Goal: Navigation & Orientation: Understand site structure

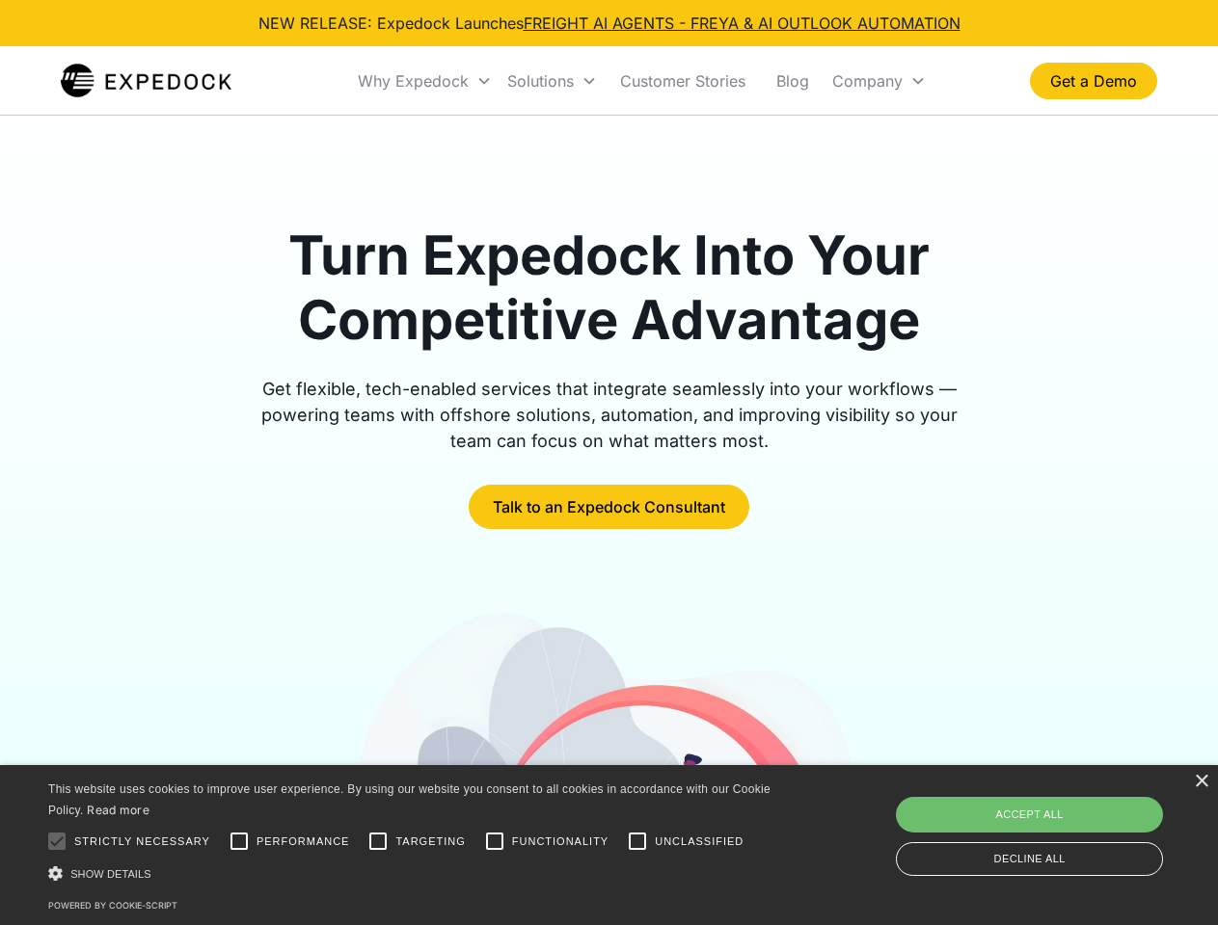
click at [425, 81] on div "Why Expedock" at bounding box center [413, 80] width 111 height 19
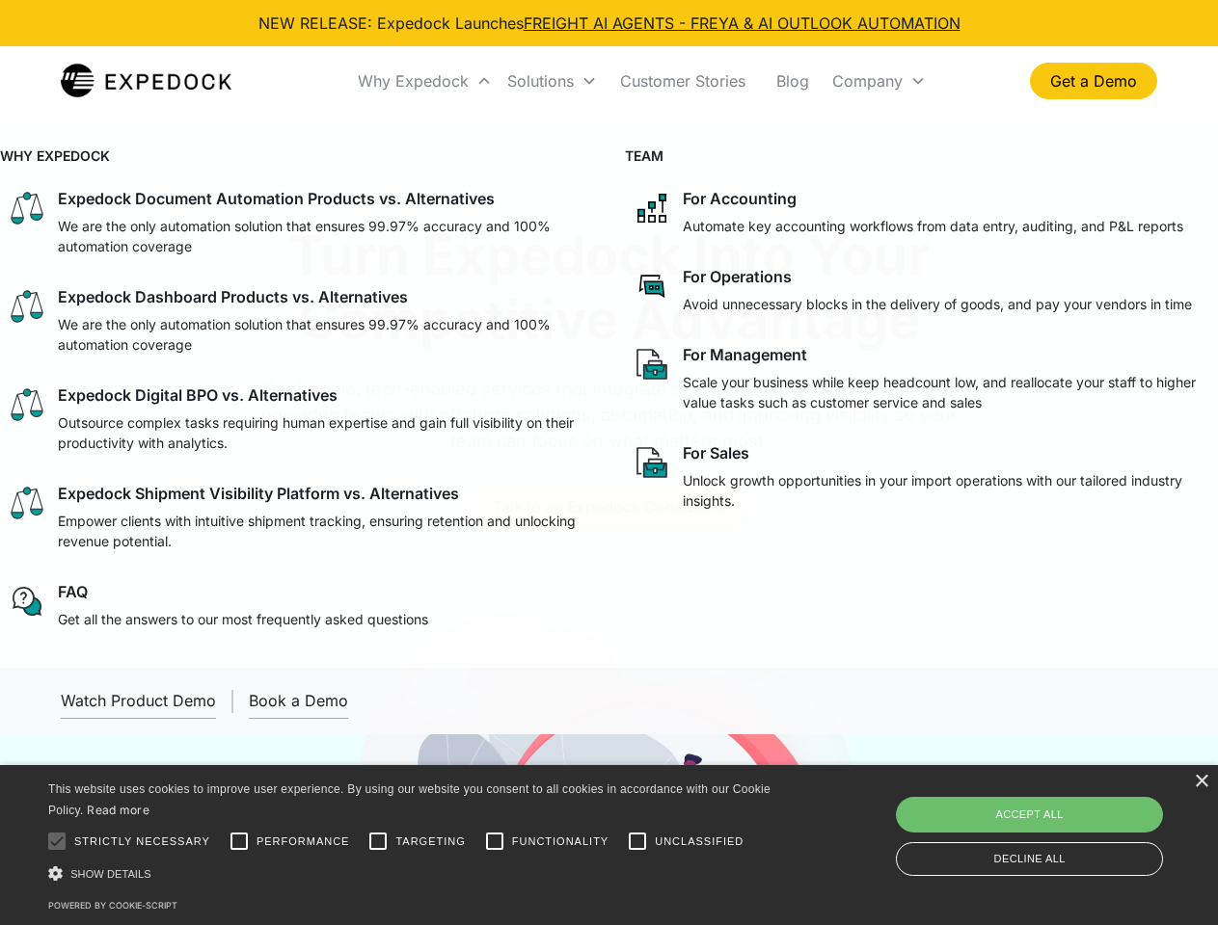
click at [551, 81] on div "Solutions" at bounding box center [540, 80] width 67 height 19
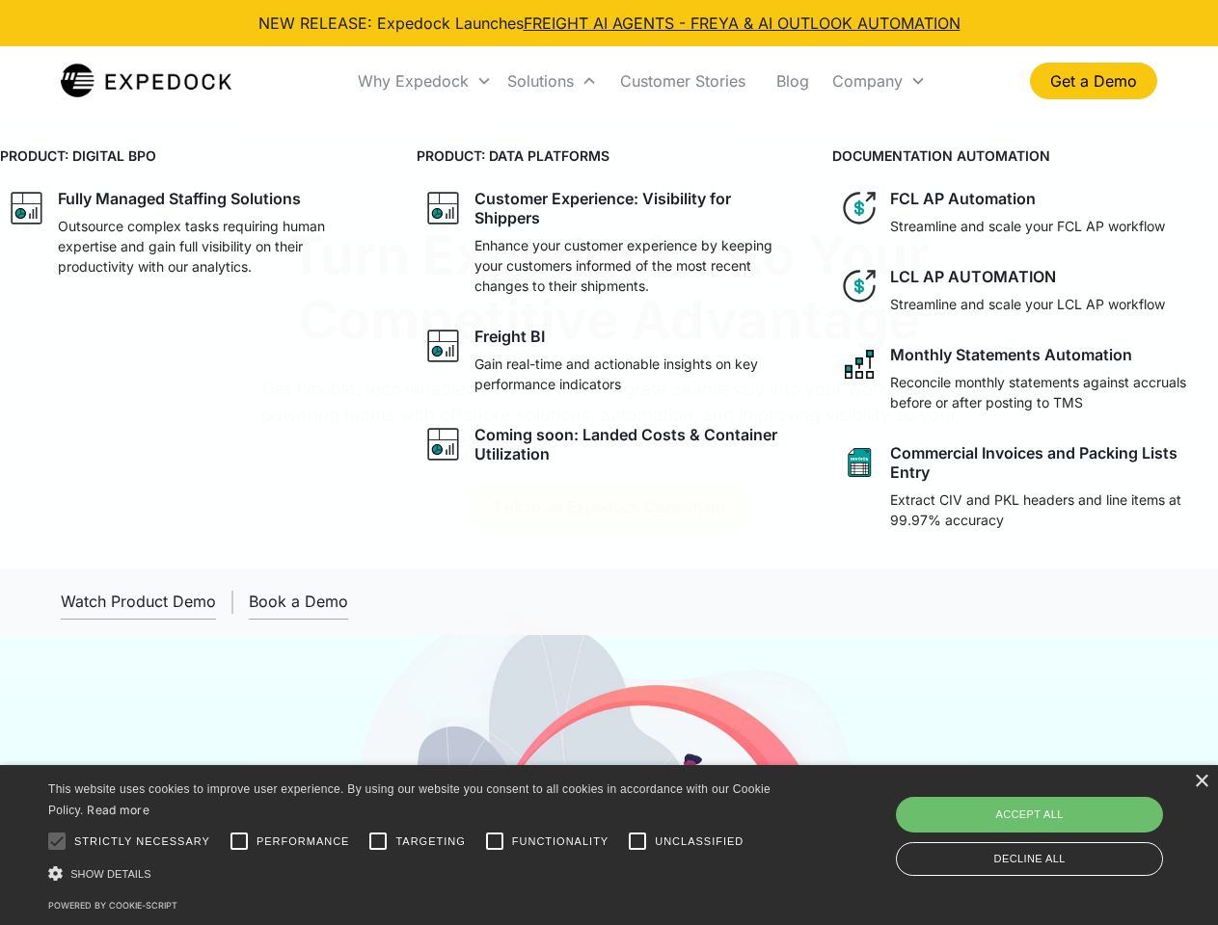
click at [878, 81] on div "Company" at bounding box center [867, 80] width 70 height 19
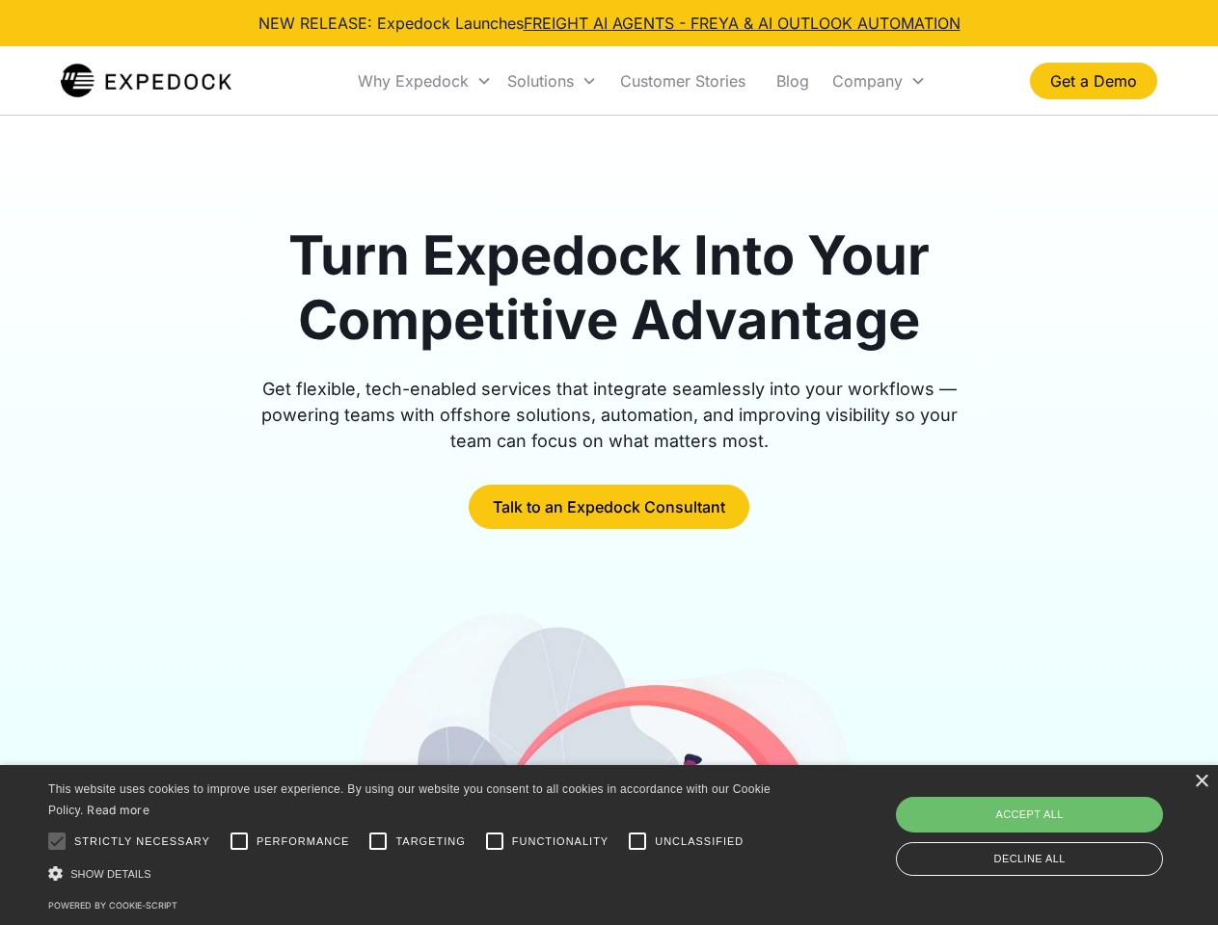
click at [57, 842] on div at bounding box center [57, 841] width 39 height 39
click at [239, 842] on input "Performance" at bounding box center [239, 841] width 39 height 39
checkbox input "true"
click at [378, 842] on input "Targeting" at bounding box center [378, 841] width 39 height 39
checkbox input "true"
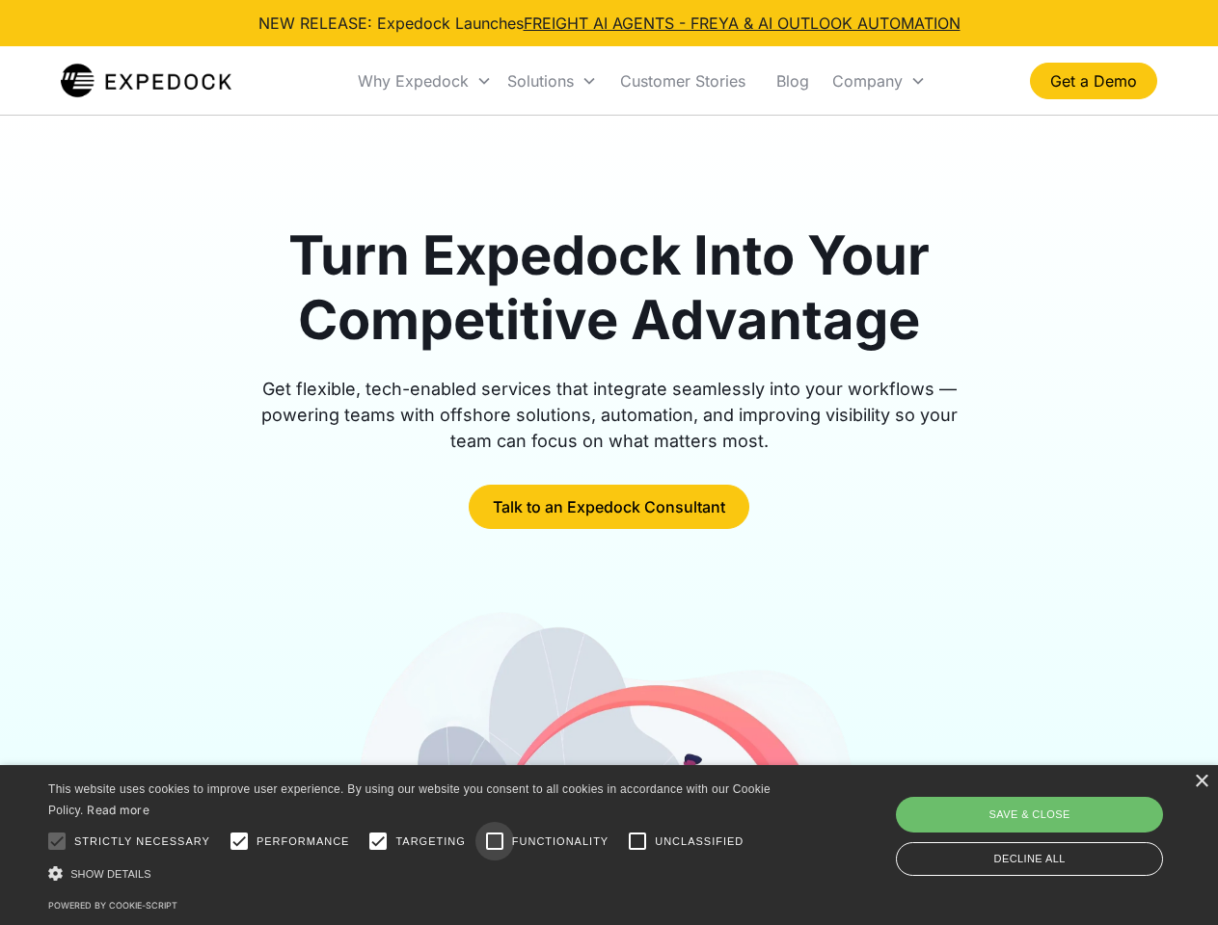
click at [495, 842] on input "Functionality" at bounding box center [494, 841] width 39 height 39
checkbox input "true"
click at [637, 842] on input "Unclassified" at bounding box center [637, 841] width 39 height 39
checkbox input "true"
click at [413, 873] on div "Show details Hide details" at bounding box center [412, 874] width 729 height 20
